Goal: Task Accomplishment & Management: Use online tool/utility

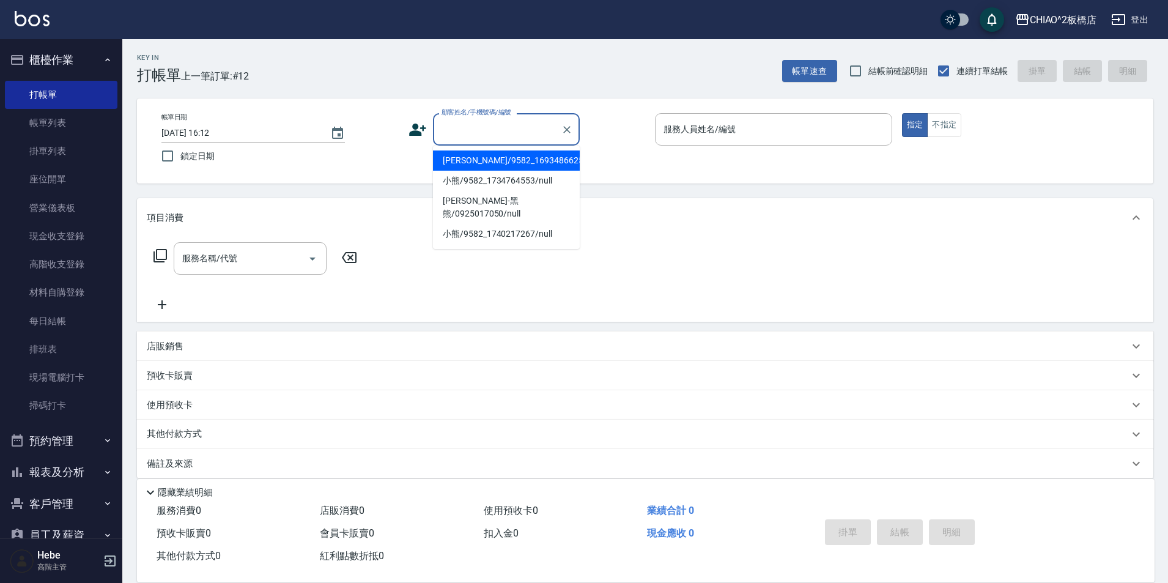
click at [498, 127] on input "顧客姓名/手機號碼/編號" at bounding box center [497, 129] width 117 height 21
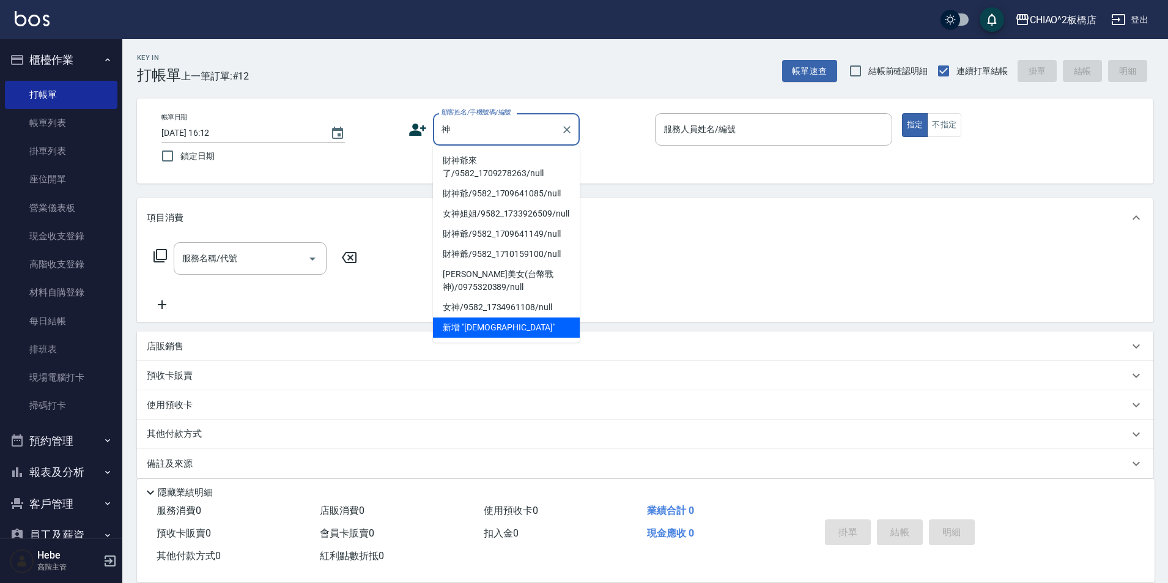
click at [495, 169] on li "財神爺來了/9582_1709278263/null" at bounding box center [506, 166] width 147 height 33
type input "財神爺來了/9582_1709278263/null"
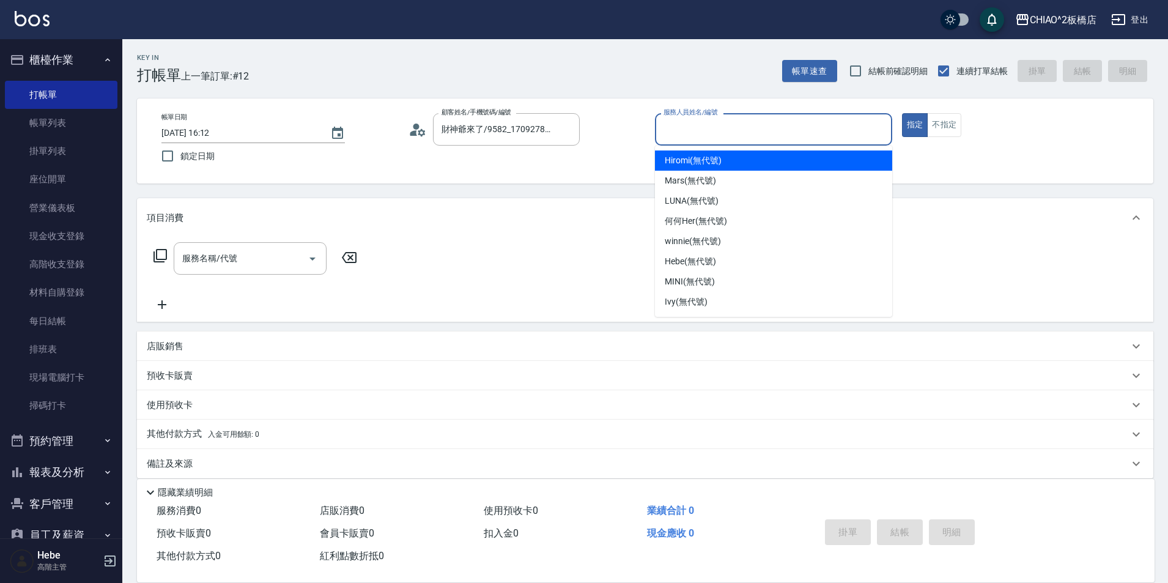
click at [705, 130] on input "服務人員姓名/編號" at bounding box center [774, 129] width 226 height 21
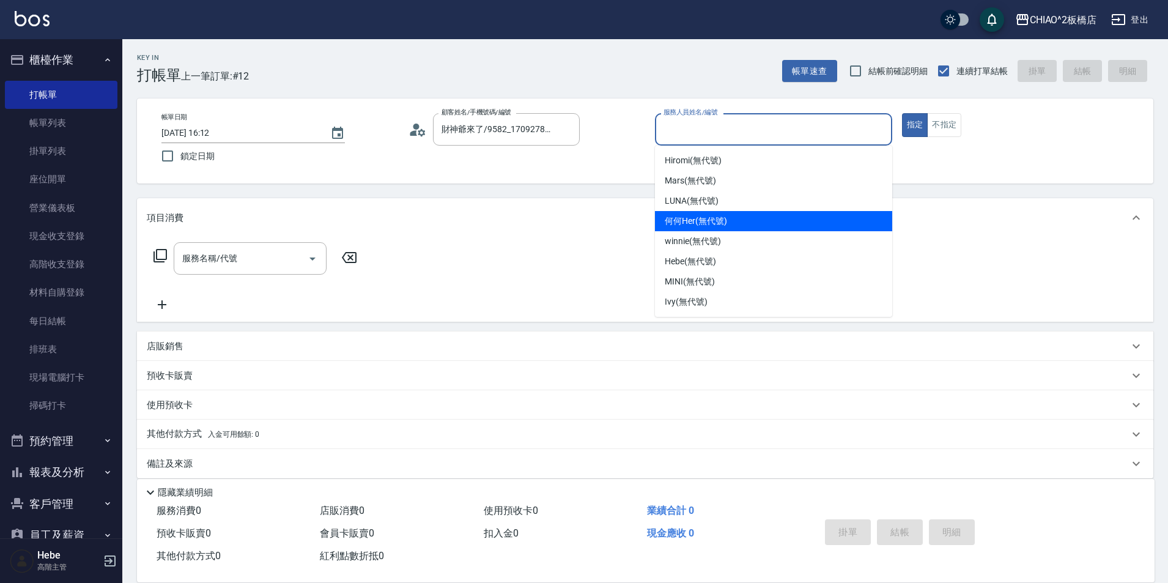
click at [705, 218] on span "何何Her (無代號)" at bounding box center [696, 221] width 62 height 13
type input "何何Her (無代號)"
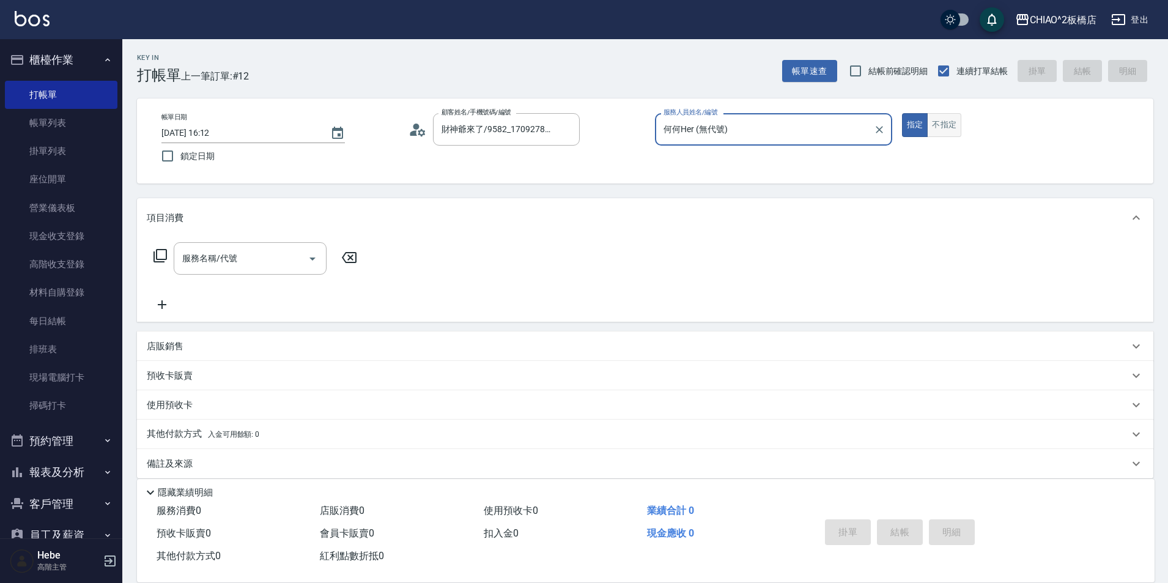
click at [943, 126] on button "不指定" at bounding box center [944, 125] width 34 height 24
click at [228, 253] on div "服務名稱/代號 服務名稱/代號" at bounding box center [250, 258] width 153 height 32
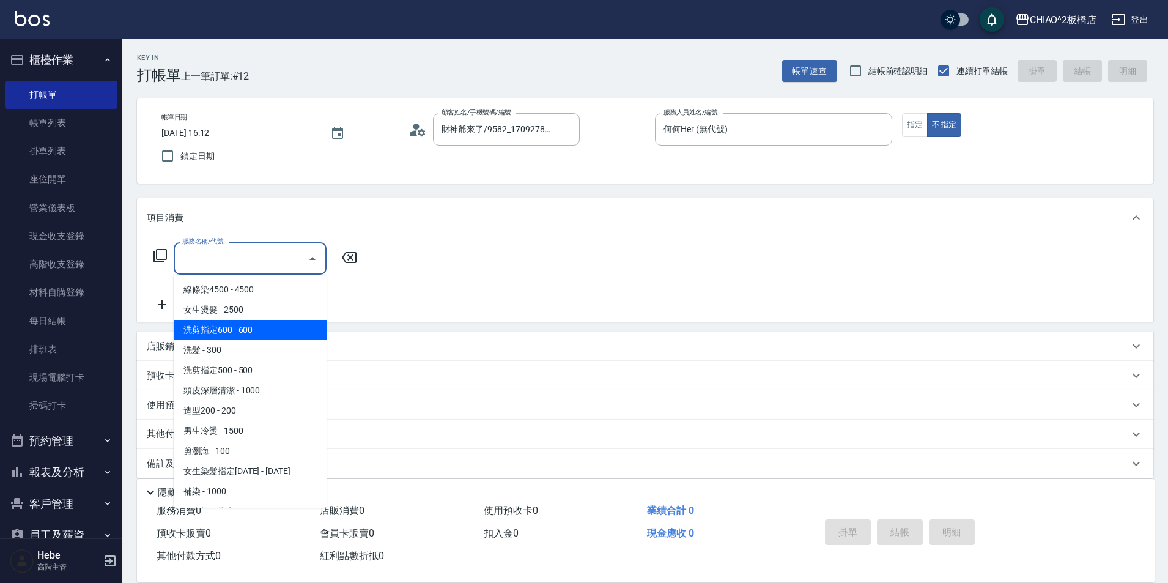
click at [233, 335] on span "洗剪指定600 - 600" at bounding box center [250, 330] width 153 height 20
type input "洗剪指定600(96678)"
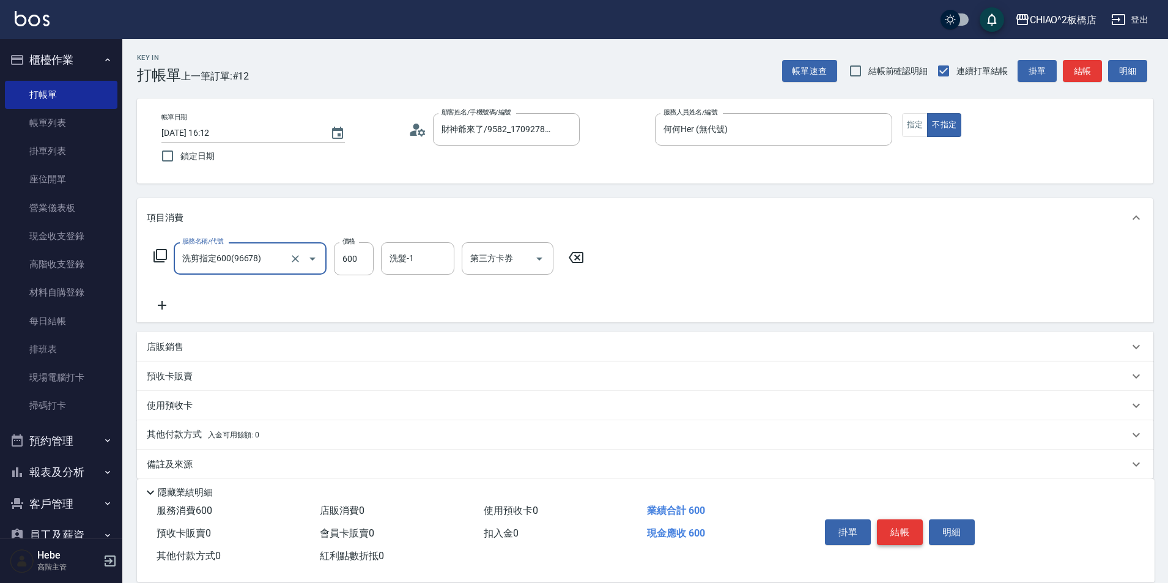
click at [878, 523] on button "結帳" at bounding box center [900, 532] width 46 height 26
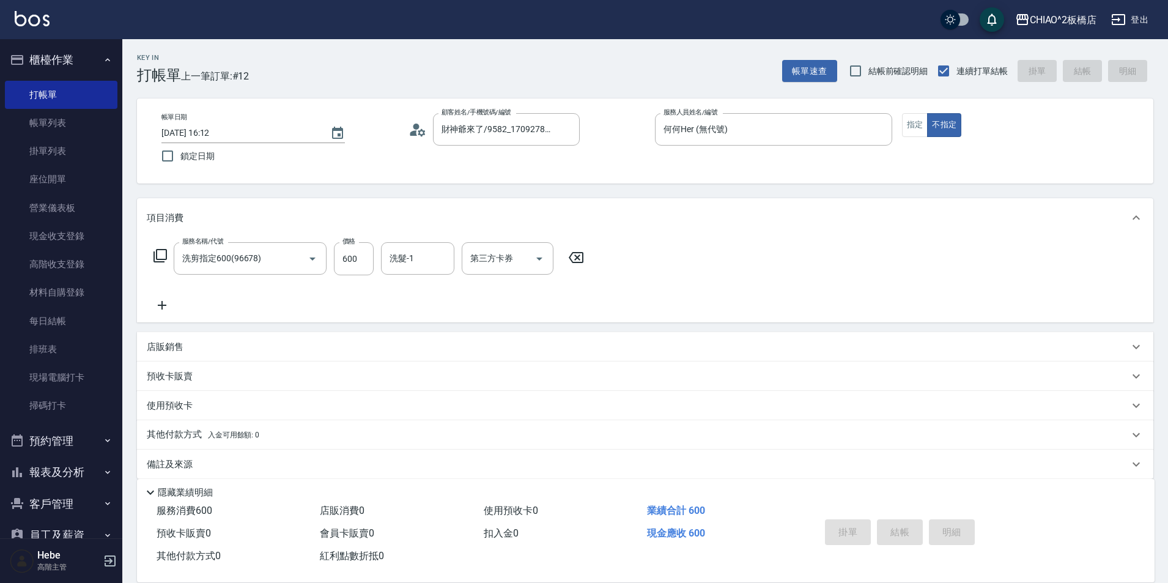
type input "[DATE] 16:59"
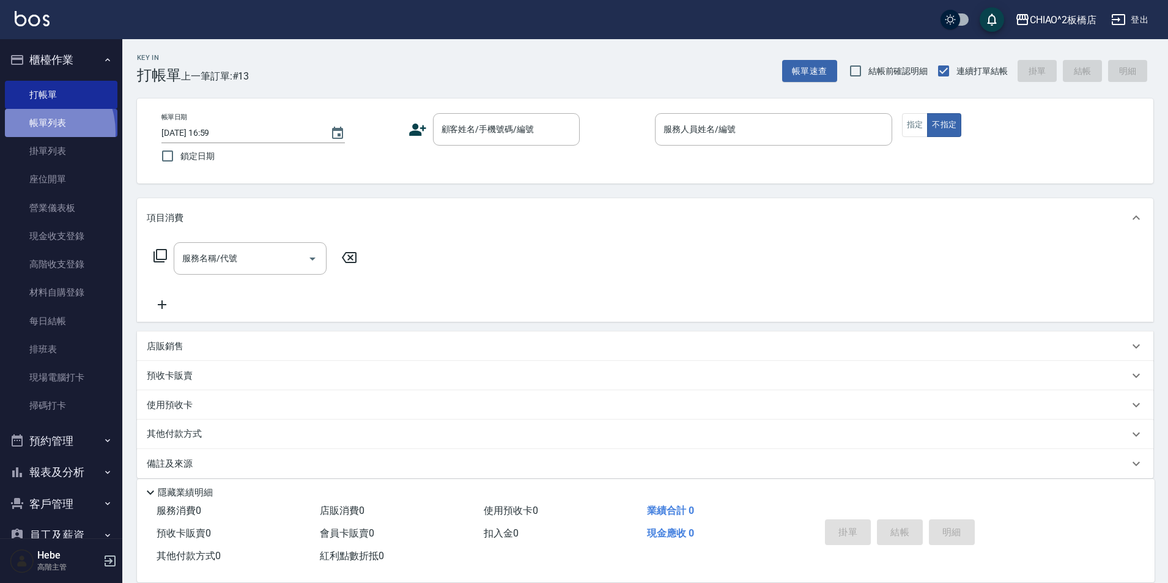
click at [33, 132] on link "帳單列表" at bounding box center [61, 123] width 113 height 28
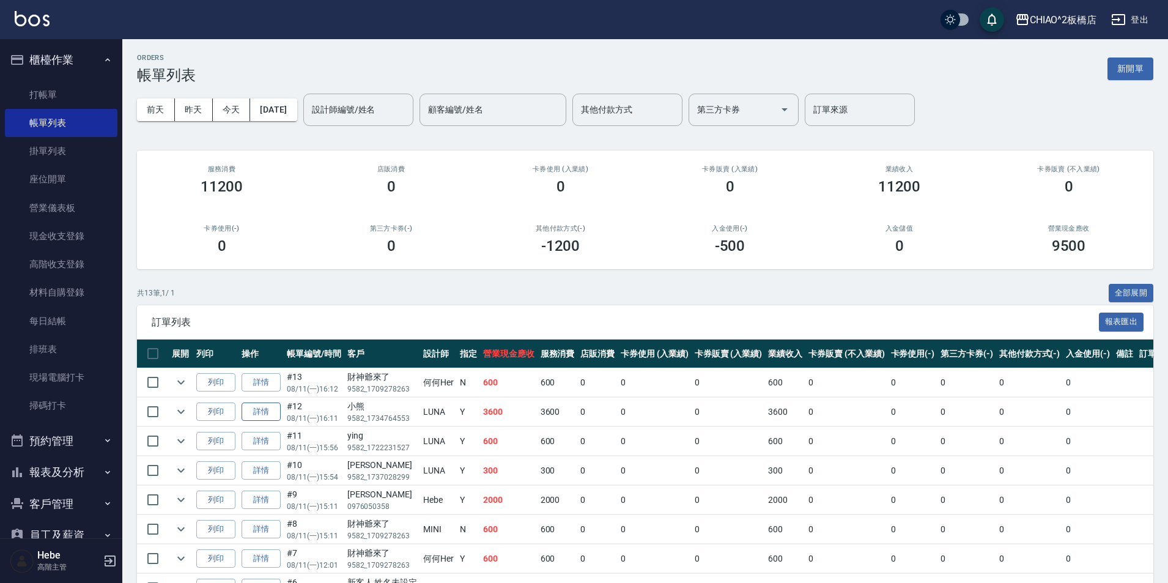
click at [258, 417] on link "詳情" at bounding box center [261, 412] width 39 height 19
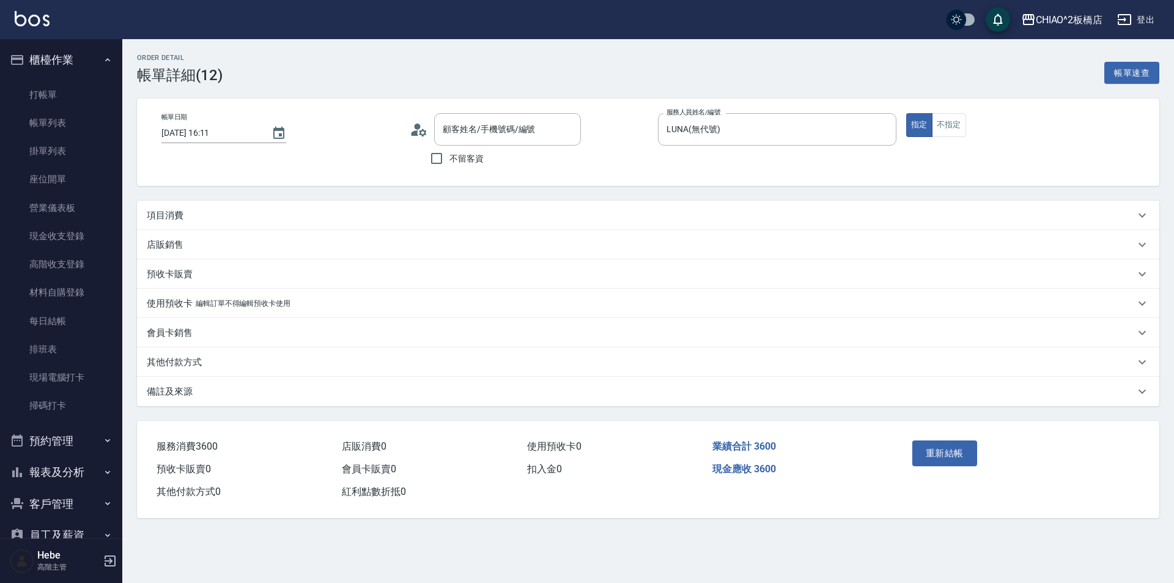
type input "[DATE] 16:11"
type input "LUNA(無代號)"
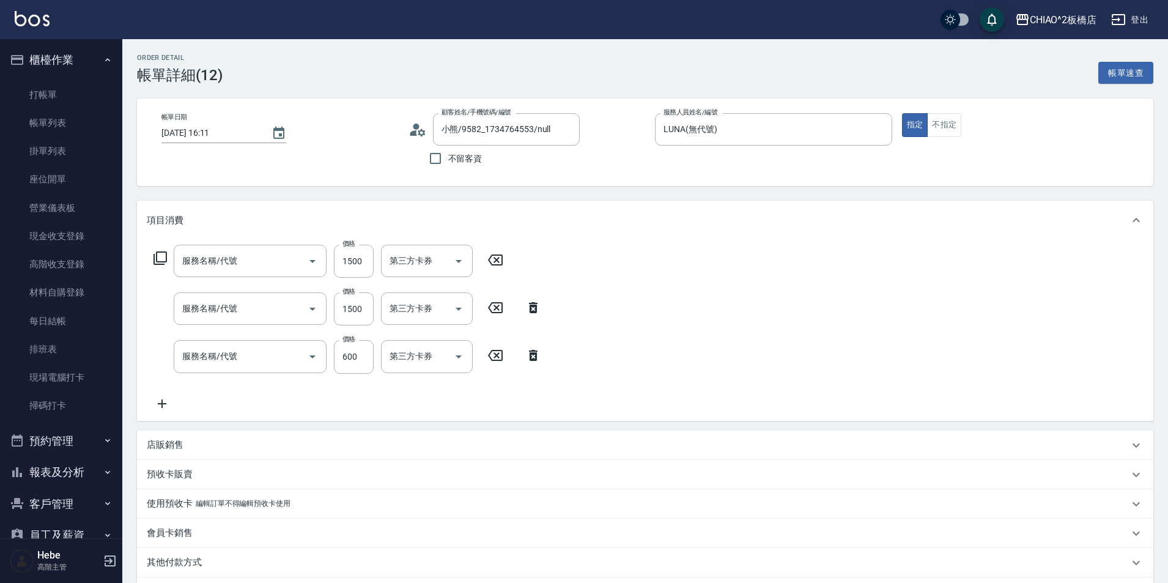
type input "小熊/9582_1734764553/null"
type input "男生染髮指定(96703)"
type input "男生冷燙(96688)"
type input "洗剪指定600(96678)"
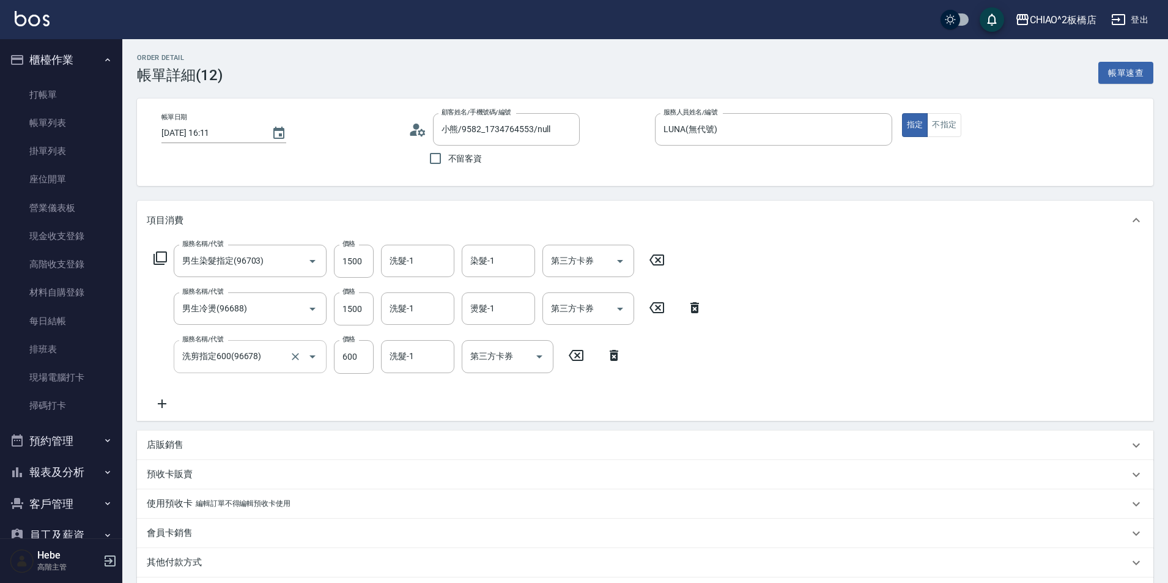
click at [287, 349] on div at bounding box center [304, 356] width 34 height 32
click at [297, 356] on icon "Clear" at bounding box center [295, 357] width 12 height 12
click at [268, 359] on input "服務名稱/代號" at bounding box center [233, 356] width 108 height 21
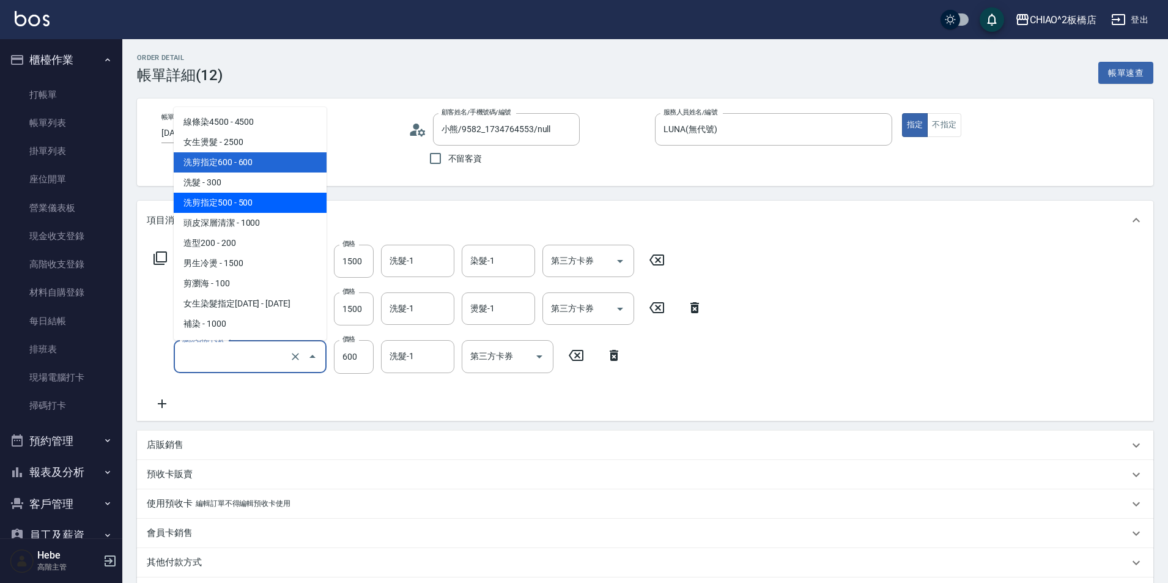
drag, startPoint x: 256, startPoint y: 210, endPoint x: 265, endPoint y: 221, distance: 13.9
click at [256, 210] on span "洗剪指定500 - 500" at bounding box center [250, 203] width 153 height 20
type input "洗剪指定500(96681)"
type input "500"
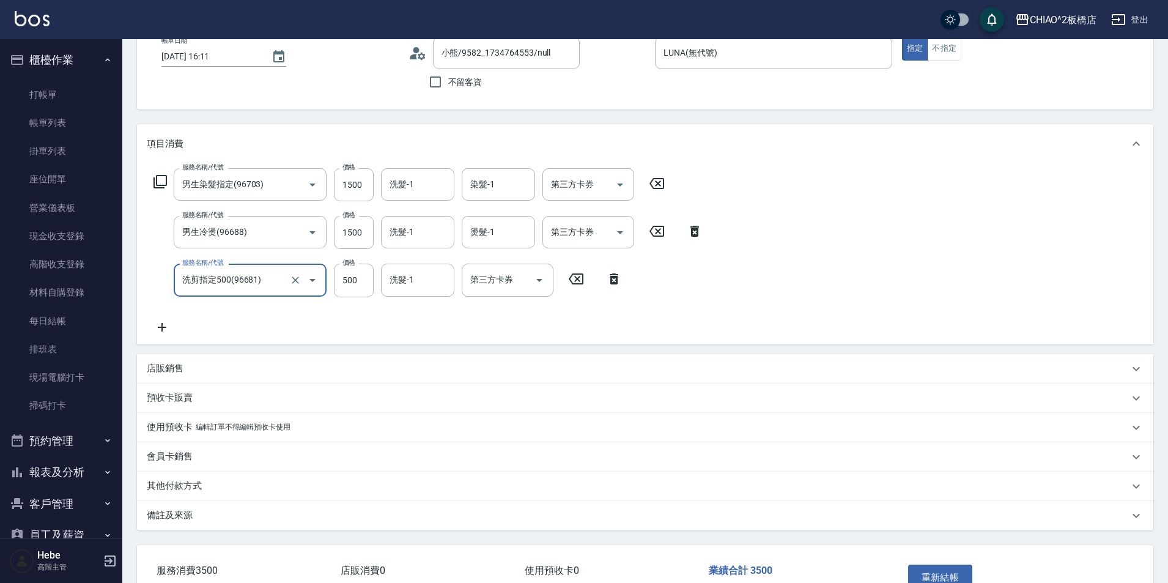
scroll to position [156, 0]
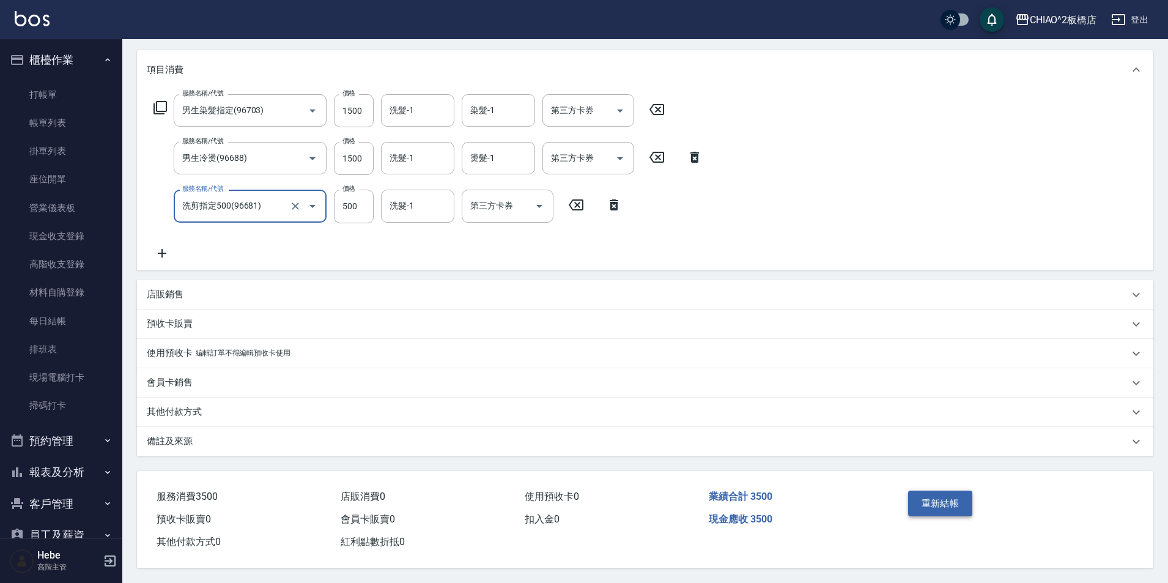
click at [938, 497] on button "重新結帳" at bounding box center [940, 504] width 65 height 26
